Goal: Book appointment/travel/reservation

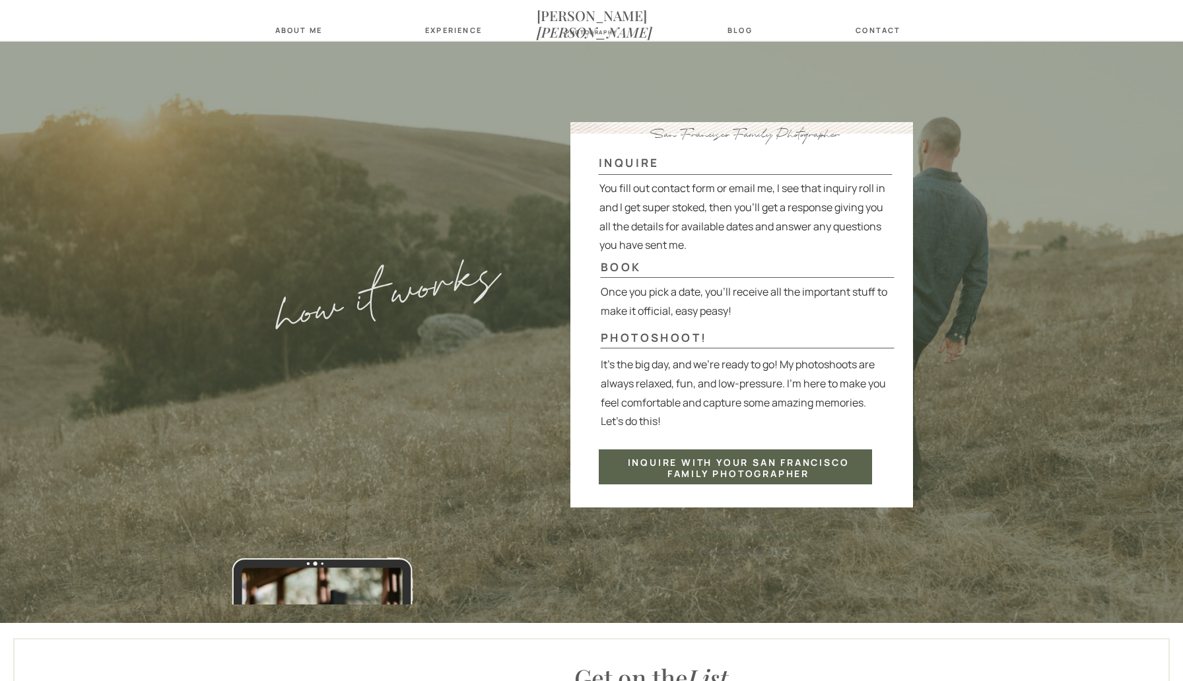
scroll to position [3086, 0]
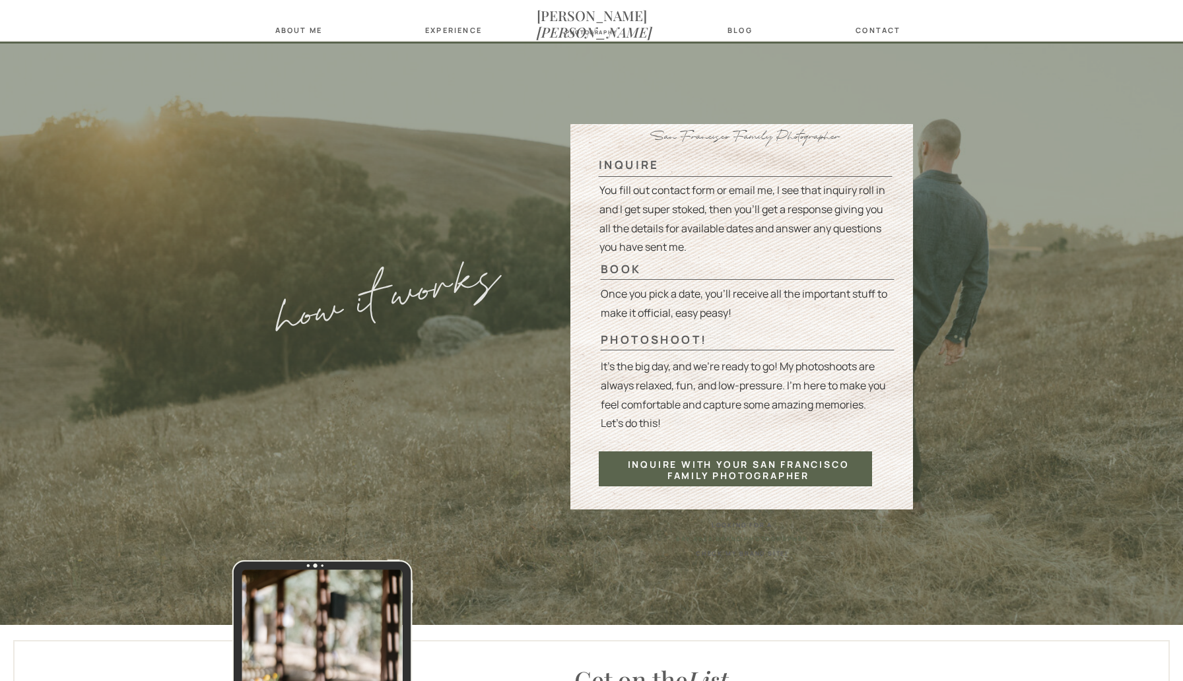
click at [460, 32] on nav "Experience" at bounding box center [451, 30] width 52 height 9
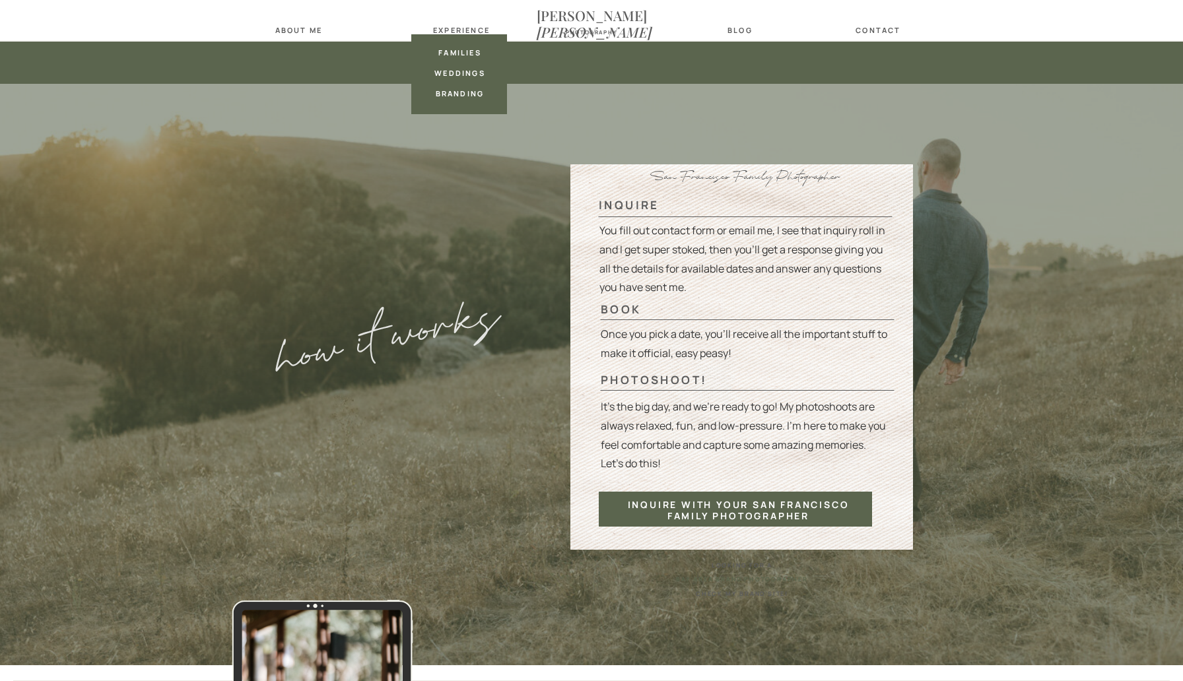
scroll to position [3044, 0]
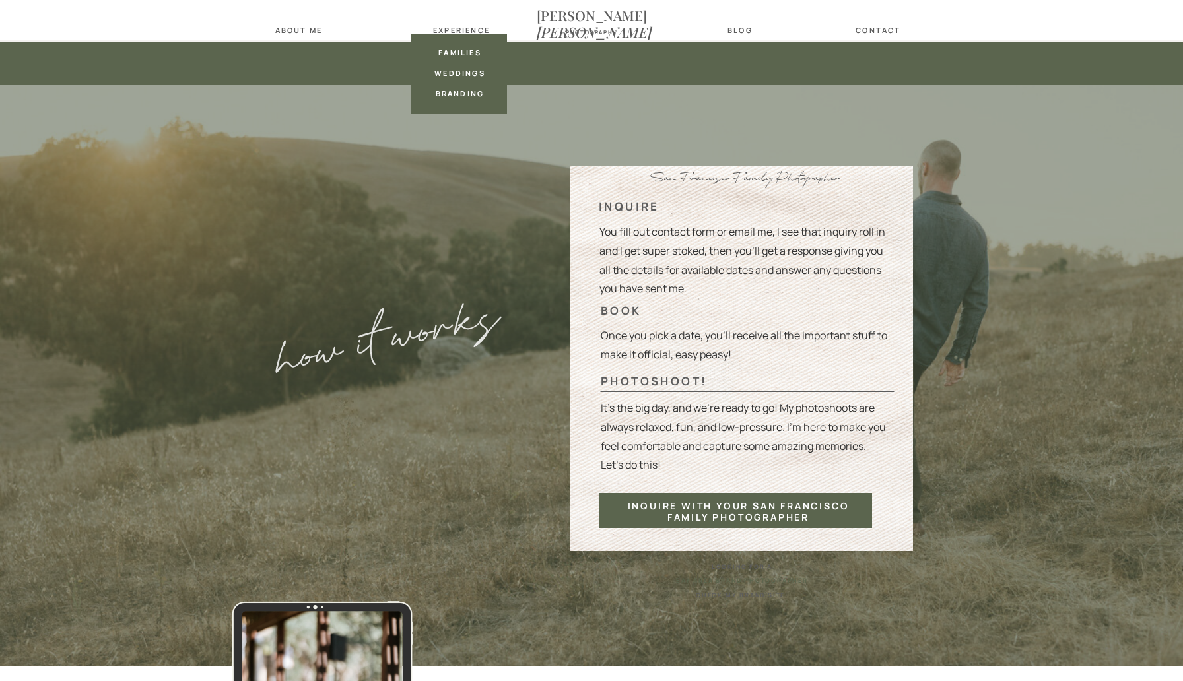
click at [461, 50] on nav "families" at bounding box center [460, 52] width 52 height 9
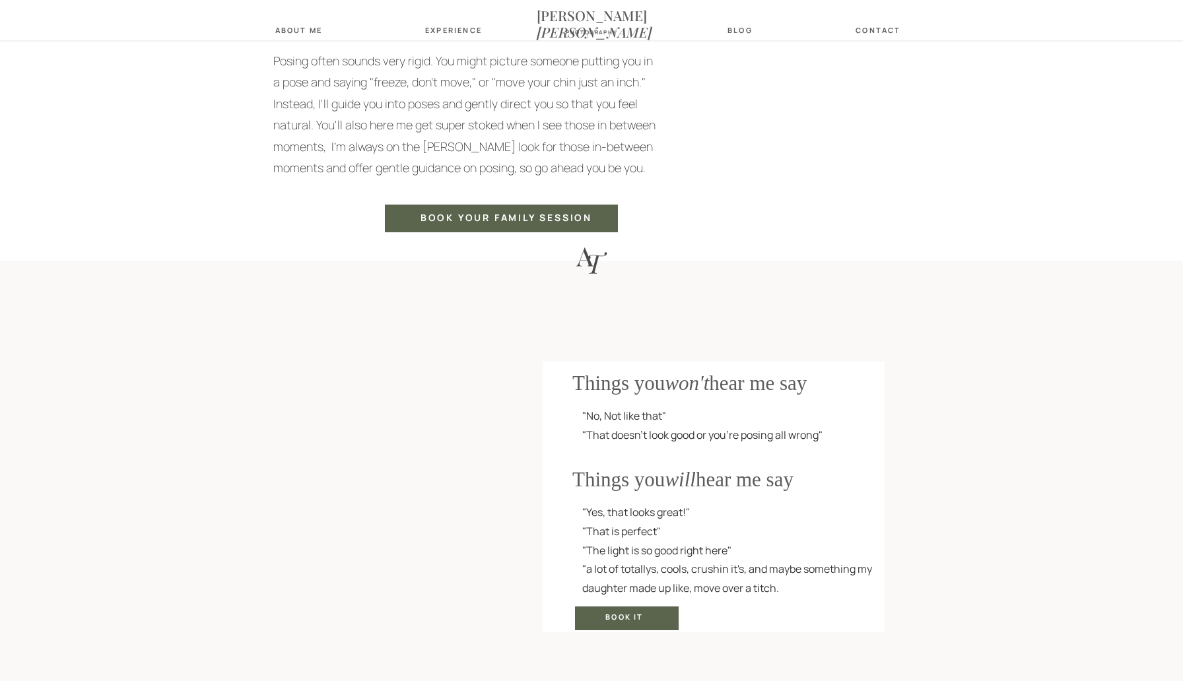
scroll to position [2247, 0]
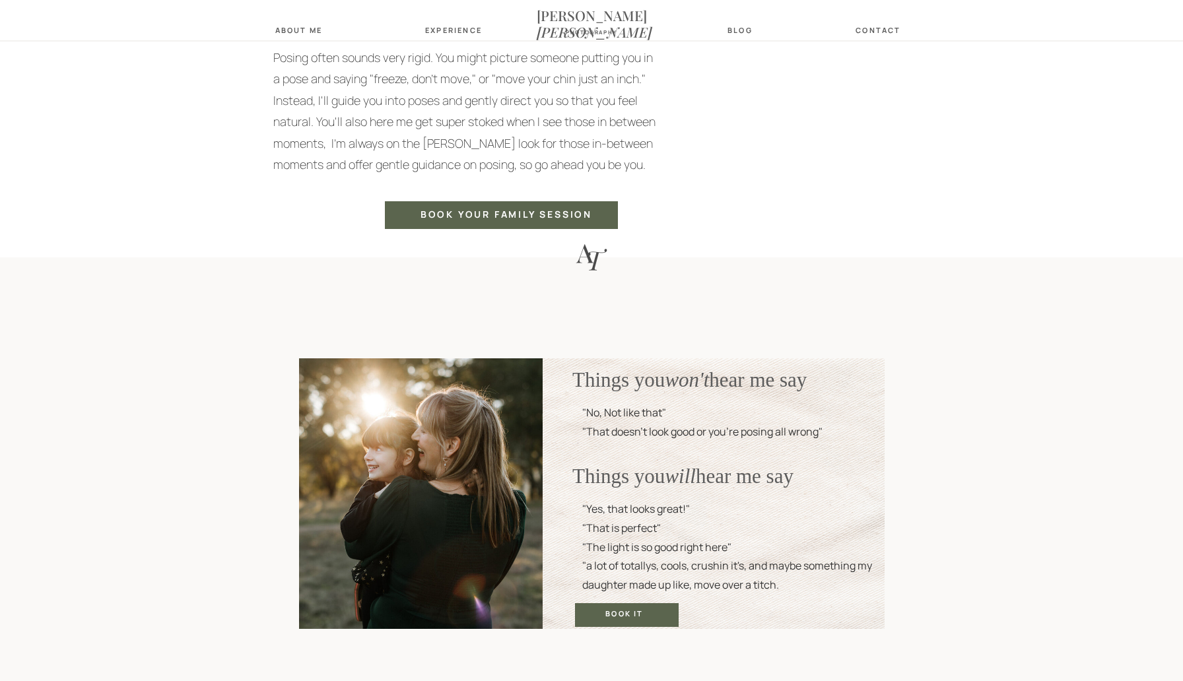
click at [620, 612] on div "Book it" at bounding box center [624, 614] width 83 height 11
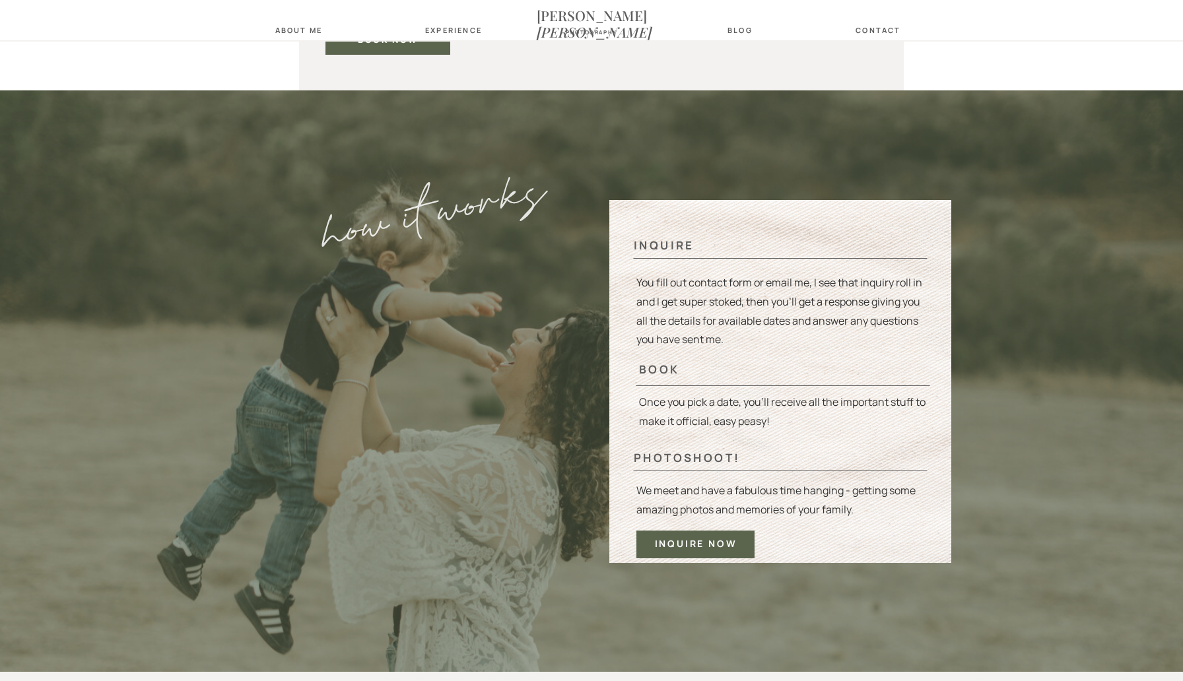
scroll to position [4507, 0]
click at [668, 251] on div "inquire" at bounding box center [687, 245] width 109 height 11
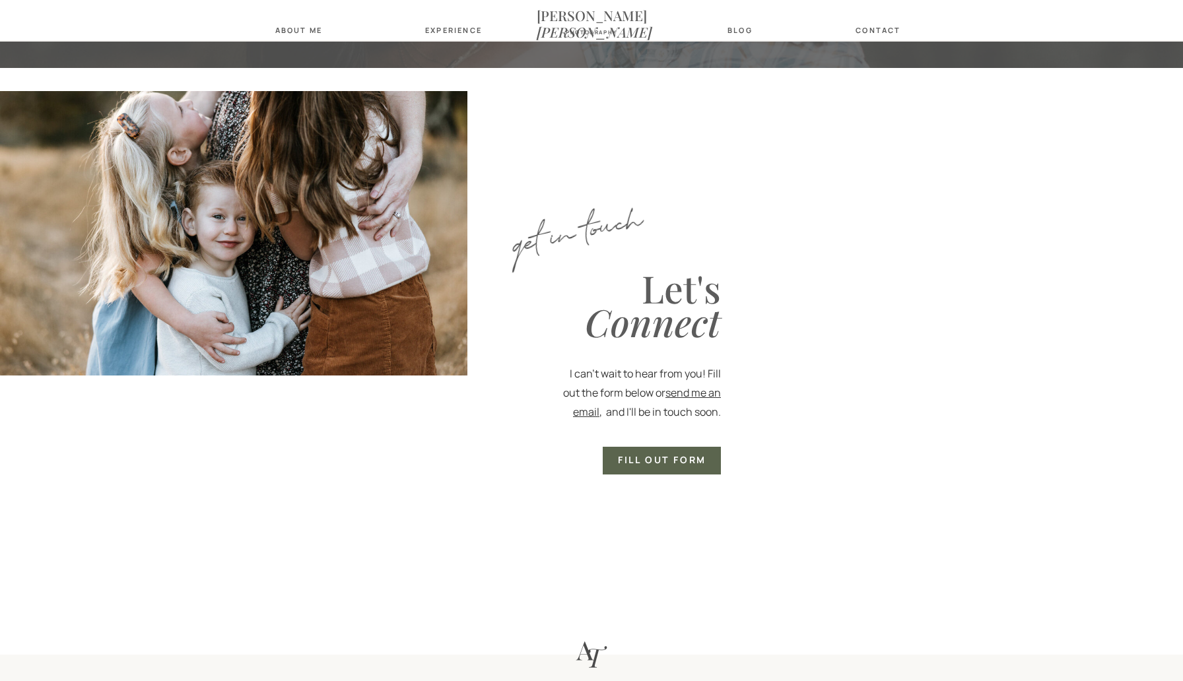
scroll to position [566, 0]
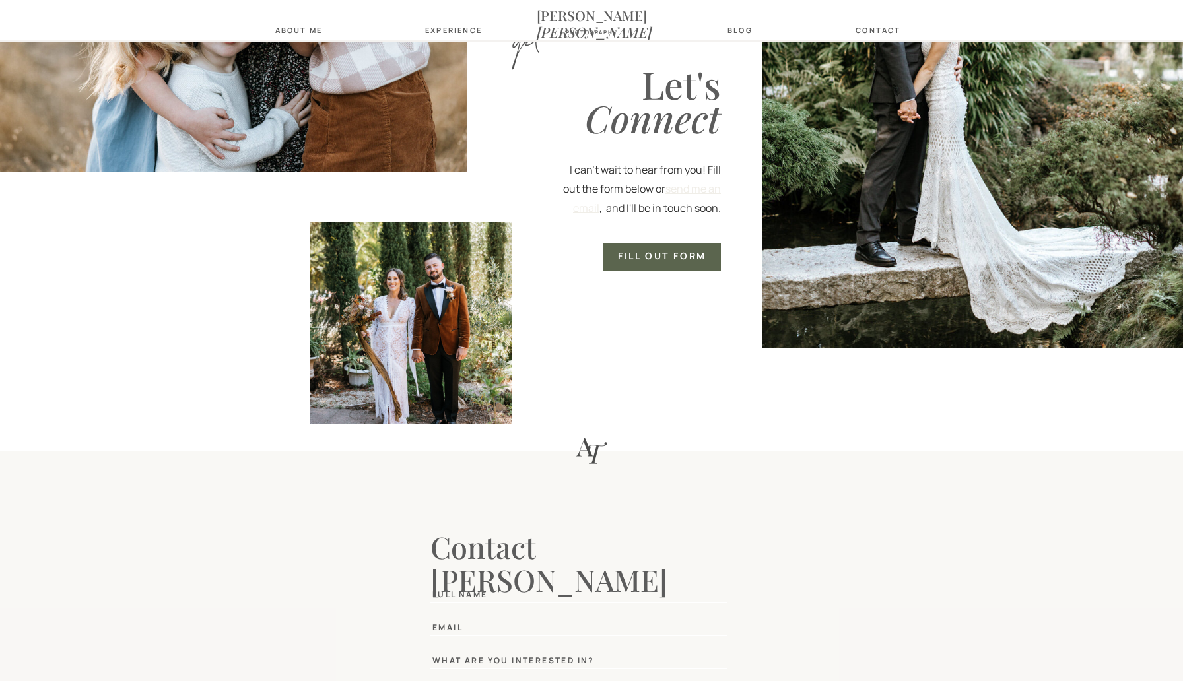
click at [581, 209] on link "send me an email" at bounding box center [647, 198] width 148 height 34
